Goal: Go to known website: Access a specific website the user already knows

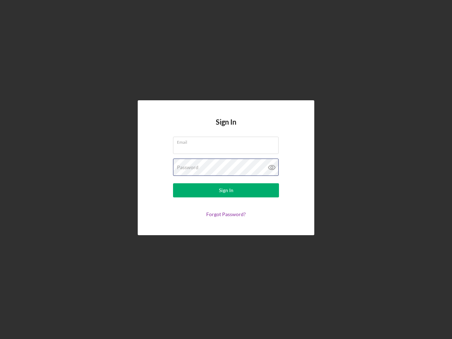
click at [226, 170] on div "Password" at bounding box center [226, 168] width 106 height 18
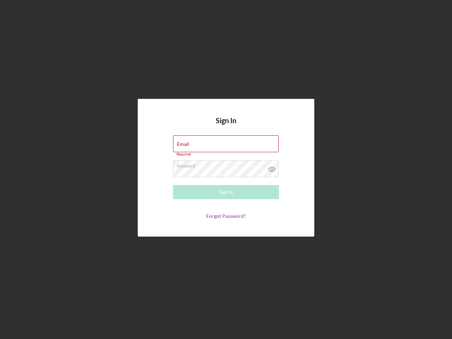
click at [272, 167] on icon at bounding box center [272, 169] width 18 height 18
